Goal: Check status: Check status

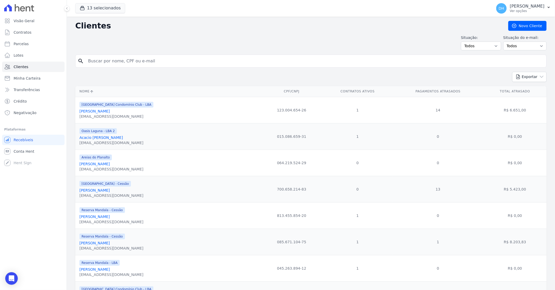
scroll to position [29, 0]
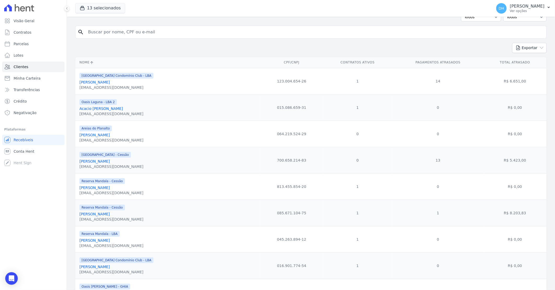
click at [98, 32] on input "search" at bounding box center [314, 32] width 459 height 10
type input "m"
type input "cleriston"
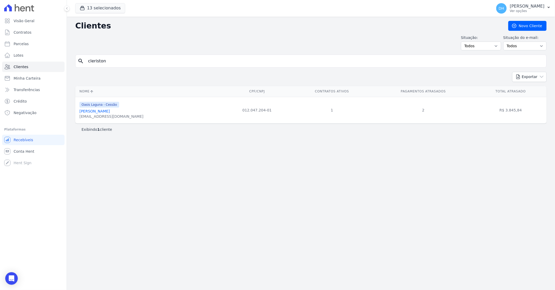
click at [110, 110] on link "Cleriston Maxwell Da Costa Freitas" at bounding box center [94, 111] width 30 height 4
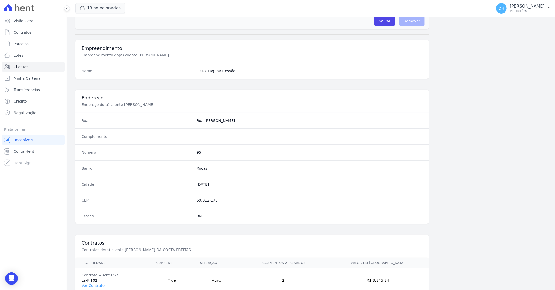
scroll to position [199, 0]
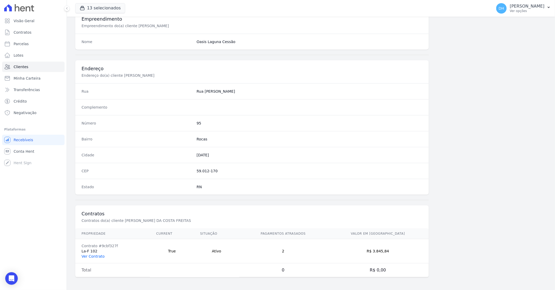
click at [98, 255] on link "Ver Contrato" at bounding box center [92, 256] width 23 height 4
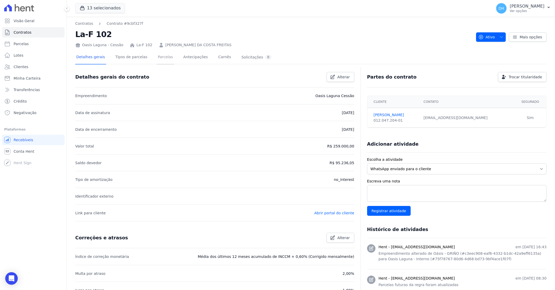
click at [160, 60] on link "Parcelas" at bounding box center [165, 58] width 17 height 14
